Goal: Book appointment/travel/reservation

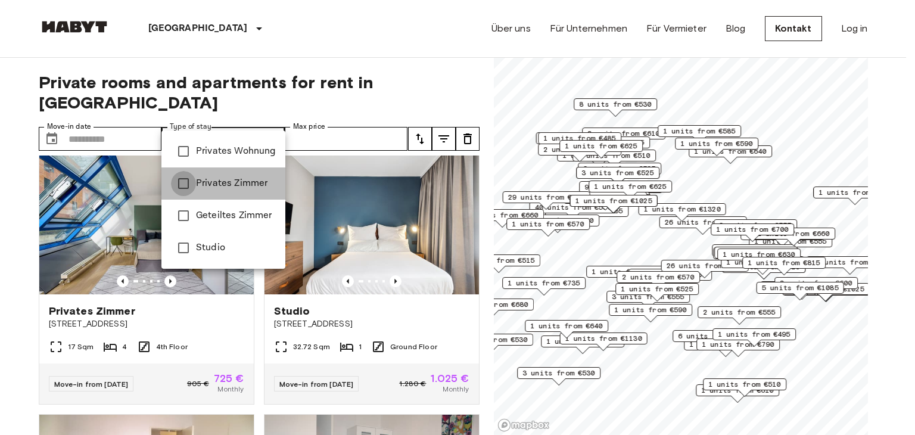
type input "**********"
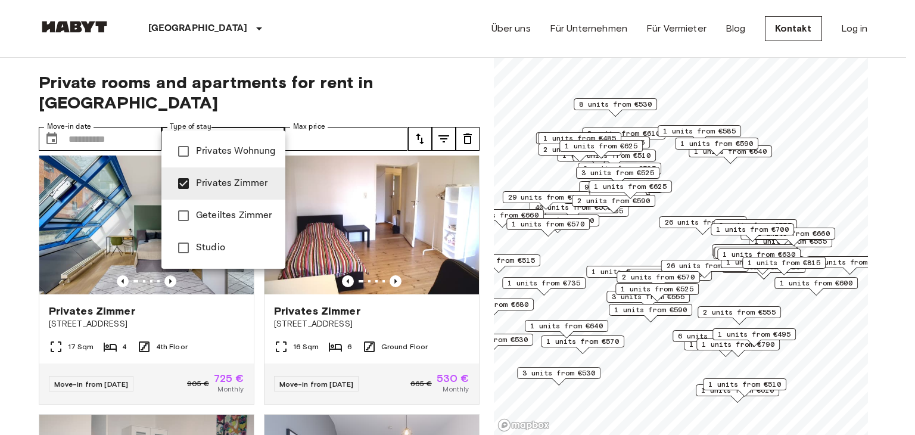
click at [314, 111] on div at bounding box center [457, 217] width 915 height 435
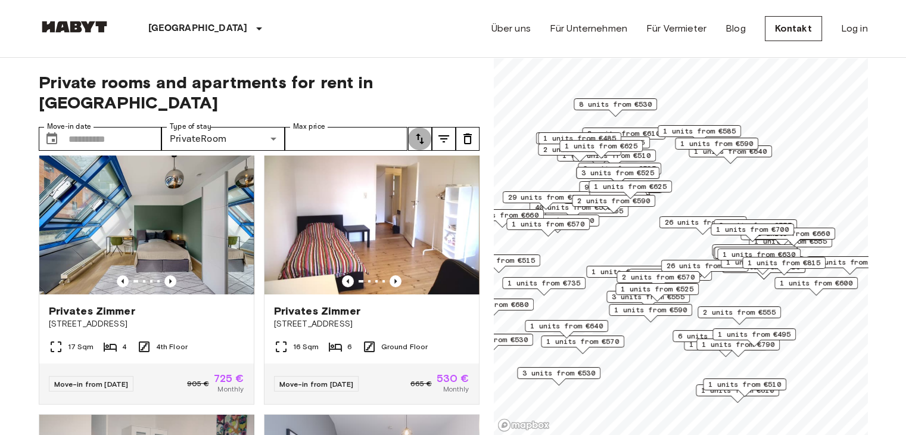
click at [417, 133] on icon "tune" at bounding box center [420, 138] width 8 height 11
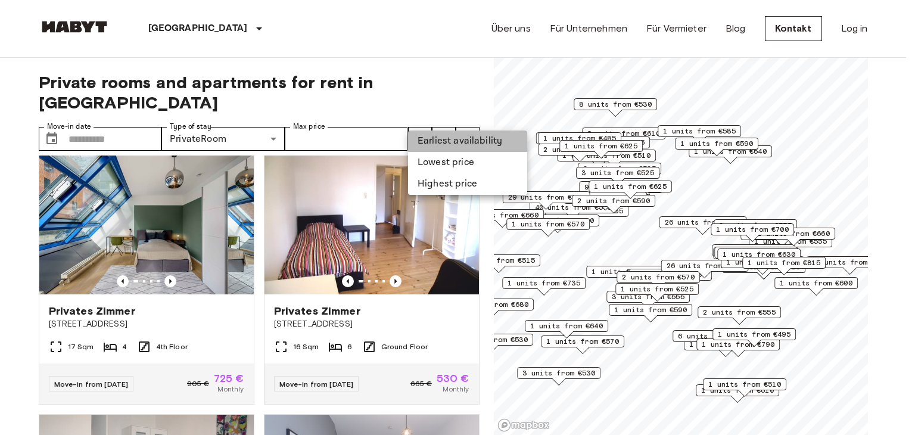
click at [432, 146] on li "Earliest availability" at bounding box center [467, 140] width 119 height 21
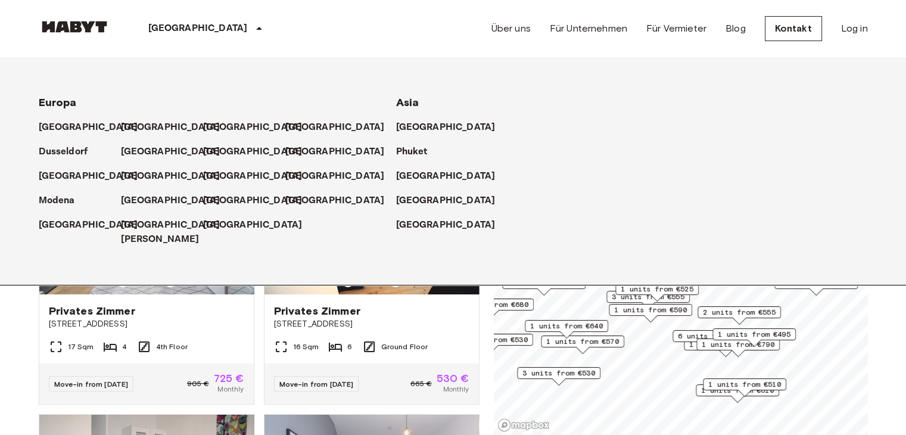
click at [252, 35] on icon at bounding box center [259, 28] width 14 height 14
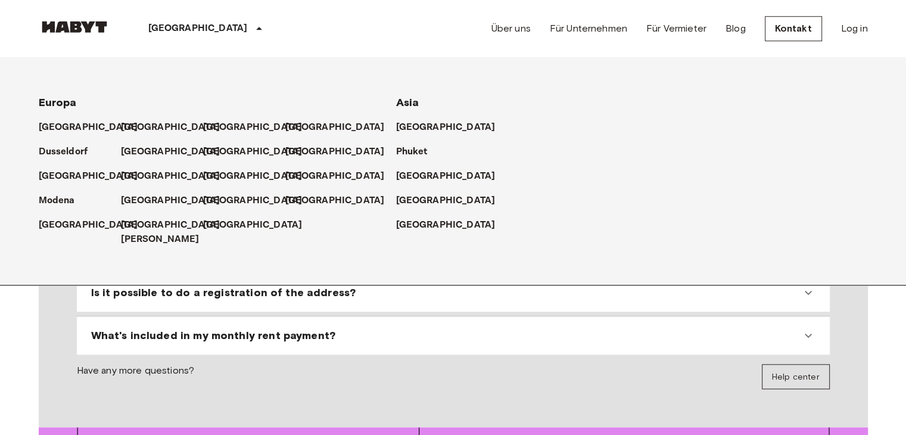
scroll to position [1031, 0]
click at [66, 105] on span "Europa" at bounding box center [58, 102] width 38 height 13
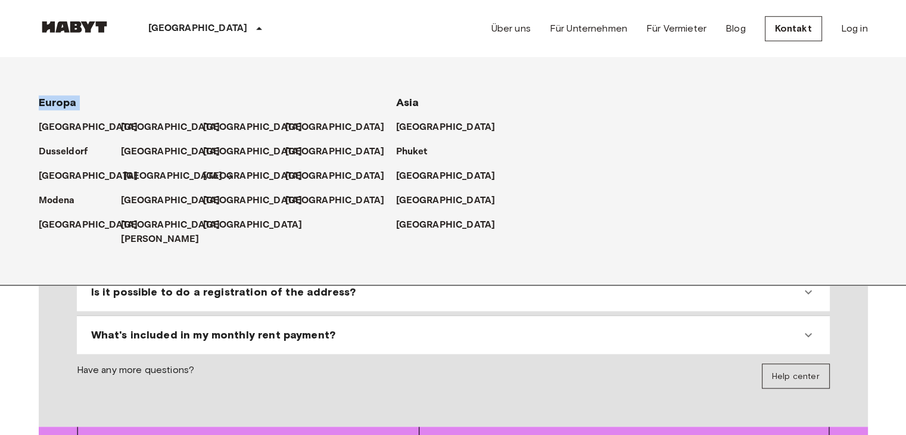
click at [226, 175] on icon at bounding box center [229, 176] width 7 height 7
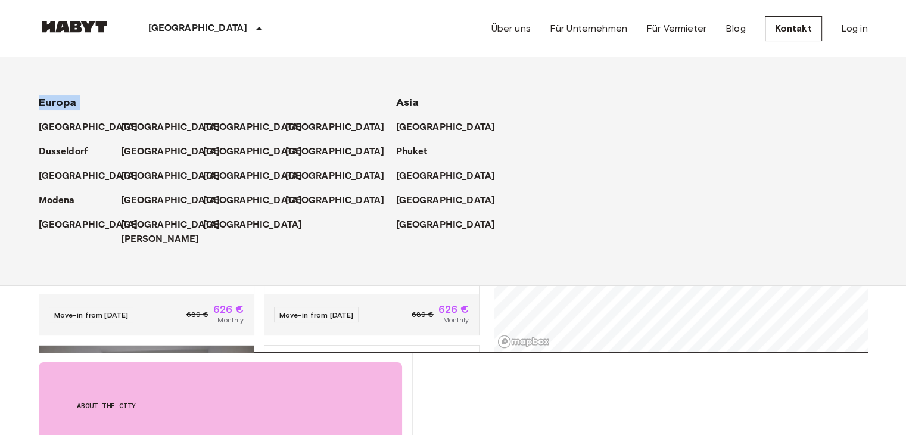
scroll to position [99, 0]
